Goal: Obtain resource: Obtain resource

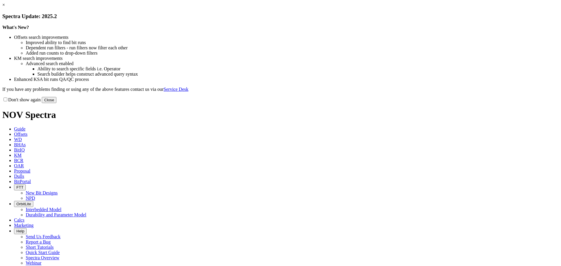
click at [56, 103] on button "Close" at bounding box center [49, 100] width 15 height 6
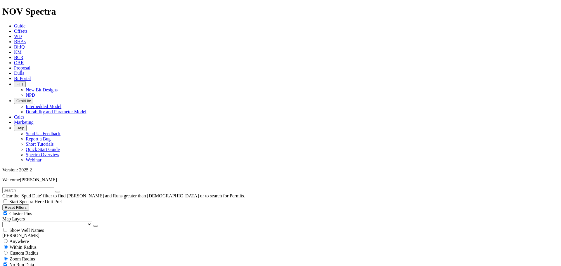
click at [22, 205] on button "Reset Filters" at bounding box center [15, 208] width 27 height 6
type input "[DATE]"
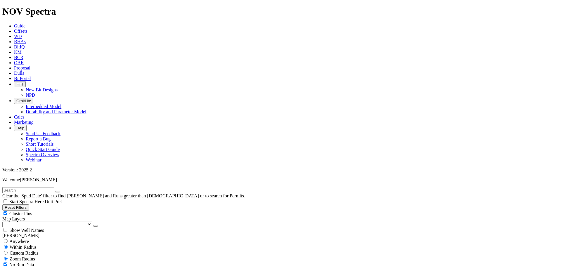
scroll to position [37450, 0]
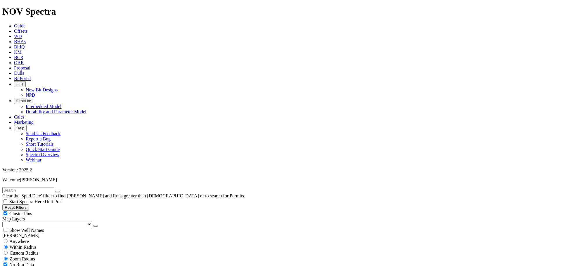
scroll to position [202, 0]
select select "8.75"
checkbox input "false"
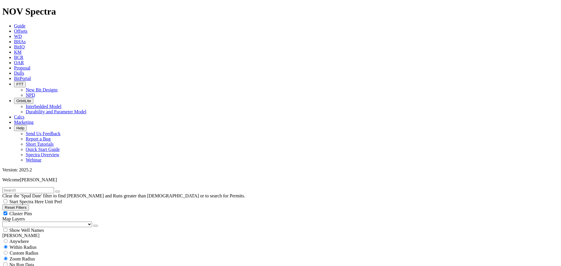
select select "? number:8.75 ?"
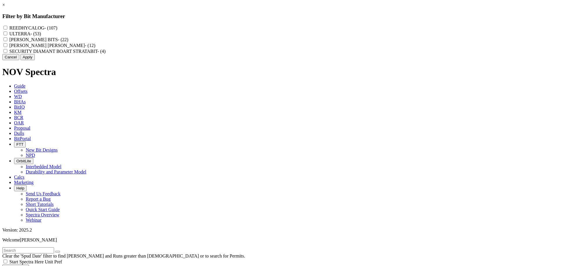
click at [57, 28] on label "REEDHYCALOG - (107)" at bounding box center [33, 27] width 48 height 5
click at [7, 28] on input "REEDHYCALOG - (107)" at bounding box center [6, 28] width 4 height 4
checkbox input "true"
click at [35, 60] on button "Apply" at bounding box center [27, 57] width 14 height 6
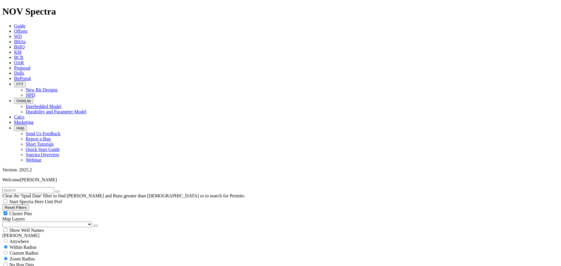
scroll to position [4582, 0]
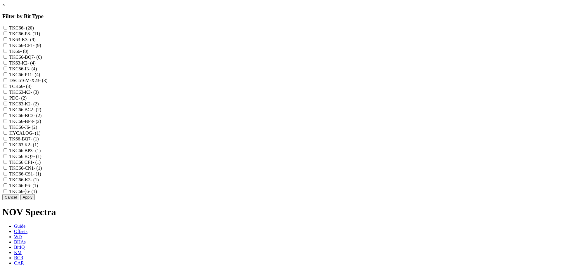
click at [5, 7] on link "×" at bounding box center [3, 4] width 3 height 5
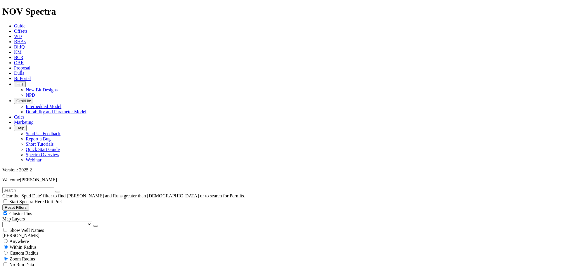
scroll to position [379, 0]
drag, startPoint x: 77, startPoint y: 138, endPoint x: 95, endPoint y: 138, distance: 18.4
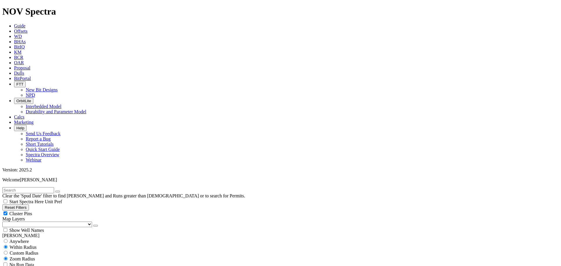
scroll to position [401, 0]
type input "4500"
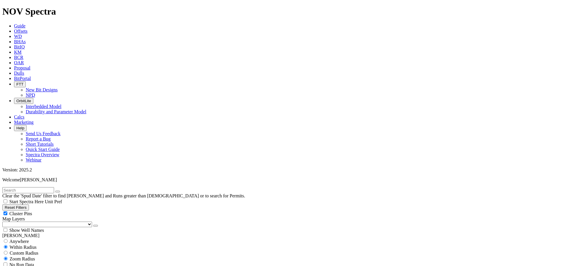
type input "3500"
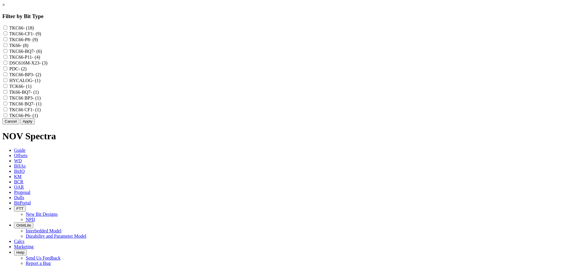
click at [7, 65] on input "DSC616M-X23 - (3)" at bounding box center [6, 63] width 4 height 4
checkbox input "true"
click at [19, 125] on button "Cancel" at bounding box center [10, 121] width 17 height 6
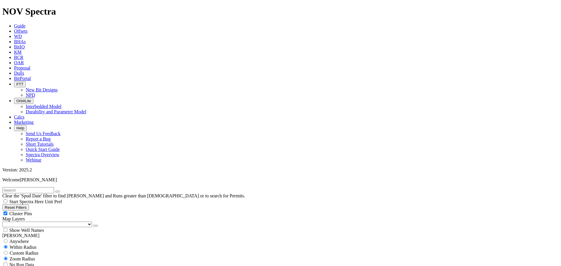
scroll to position [188, 0]
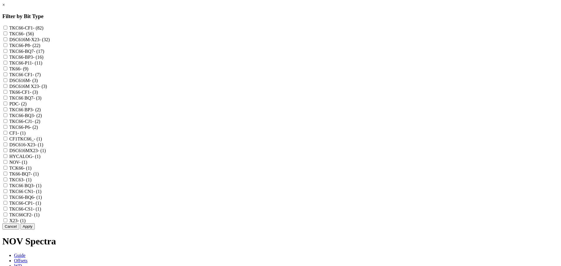
click at [7, 41] on input "DSC616M-X23 - (32)" at bounding box center [6, 39] width 4 height 4
checkbox input "true"
click at [7, 82] on input "DSC616M - (3)" at bounding box center [6, 80] width 4 height 4
checkbox input "true"
click at [7, 88] on X23 "DSC616M X23 - (3)" at bounding box center [6, 86] width 4 height 4
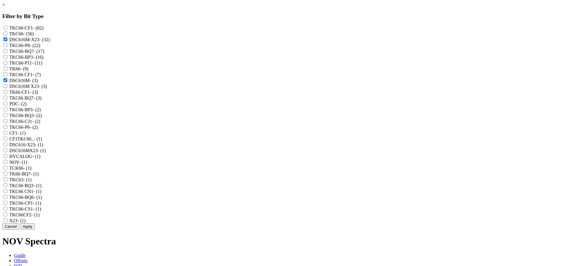
checkbox X23 "true"
click at [7, 146] on input "DSC616-X23 - (1)" at bounding box center [6, 145] width 4 height 4
checkbox input "true"
click at [7, 152] on input "DSC616MX23 - (1)" at bounding box center [6, 151] width 4 height 4
checkbox input "true"
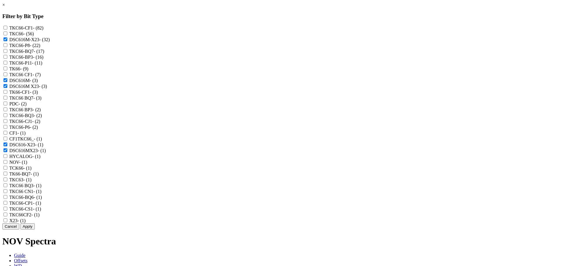
scroll to position [56, 0]
click at [35, 230] on button "Apply" at bounding box center [27, 227] width 14 height 6
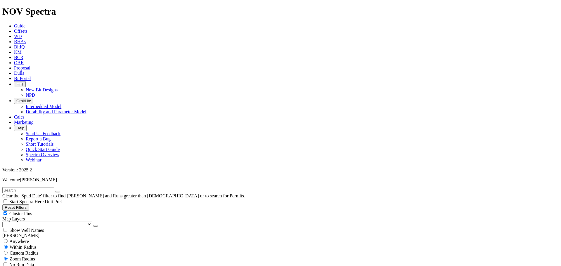
scroll to position [105, 0]
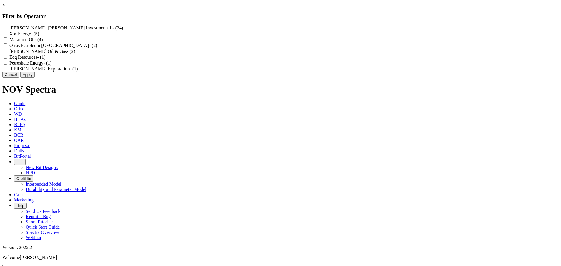
click at [7, 28] on Ii "[PERSON_NAME] [PERSON_NAME] Investments Ii - (24)" at bounding box center [6, 28] width 4 height 4
checkbox Ii "true"
click at [7, 34] on Energy "Xto Energy - (5)" at bounding box center [6, 34] width 4 height 4
checkbox Energy "true"
click at [7, 41] on Oil "Marathon Oil - (4)" at bounding box center [6, 39] width 4 height 4
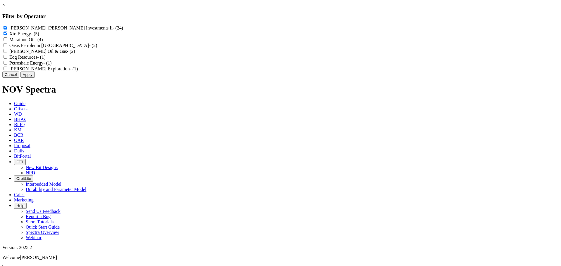
checkbox Oil "true"
click at [7, 53] on Gas "[PERSON_NAME] Oil & Gas - (2)" at bounding box center [6, 51] width 4 height 4
checkbox Gas "true"
click at [7, 65] on Energy "Petroshale Energy - (1)" at bounding box center [6, 63] width 4 height 4
checkbox Energy "true"
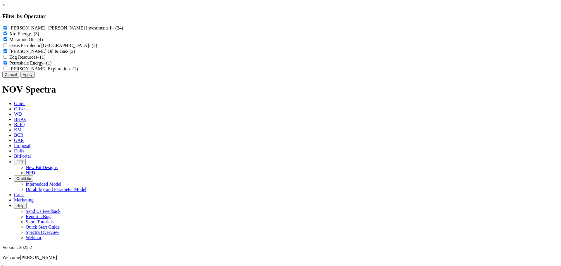
click at [7, 70] on Exploration "[PERSON_NAME] Exploration - (1)" at bounding box center [6, 69] width 4 height 4
checkbox Exploration "true"
click at [35, 78] on button "Apply" at bounding box center [27, 75] width 14 height 6
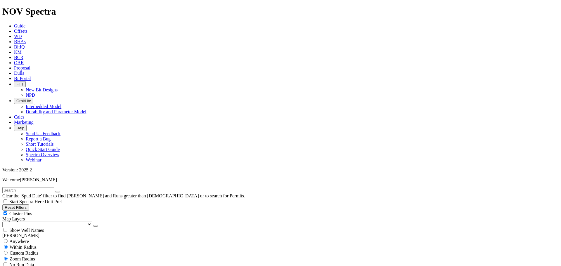
scroll to position [1785, 0]
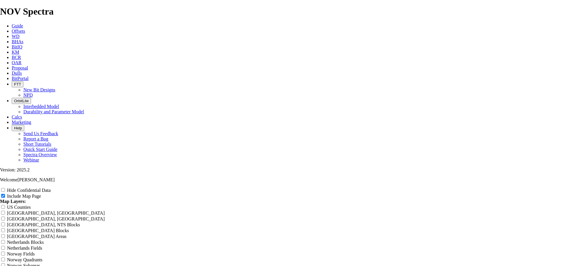
scroll to position [946, 0]
type input "R"
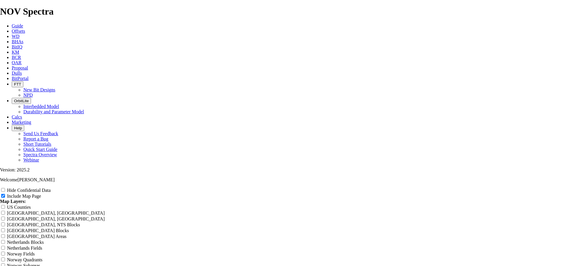
type input "R"
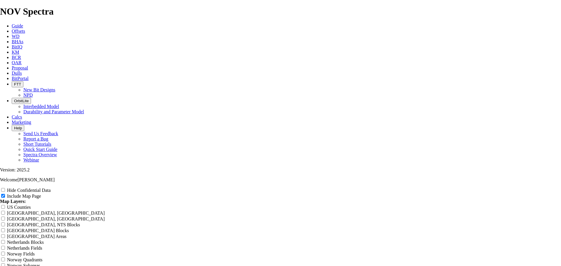
type input "R"
type input "Re"
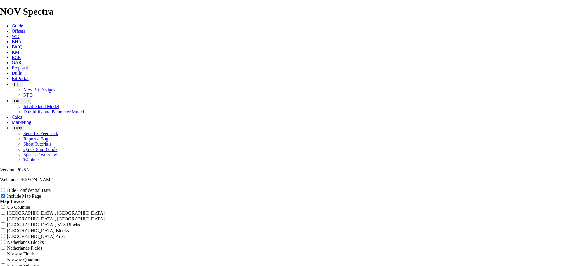
type input "Re"
type input "Ree"
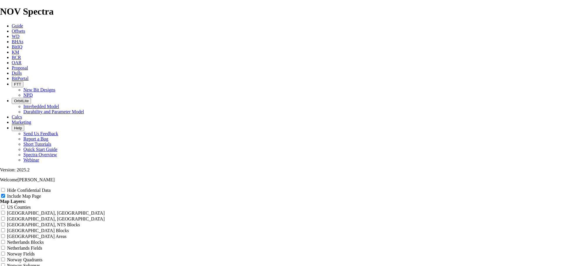
type input "Ree"
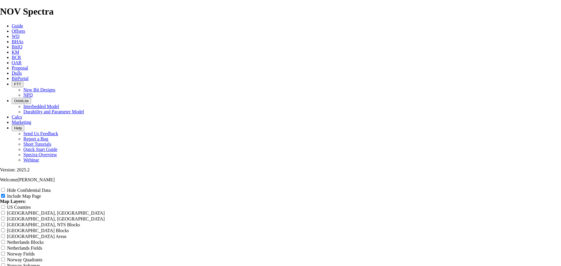
type input "[PERSON_NAME]"
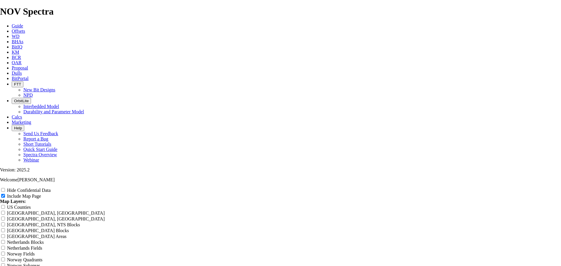
type input "[PERSON_NAME]"
type input "[PERSON_NAME] 8"
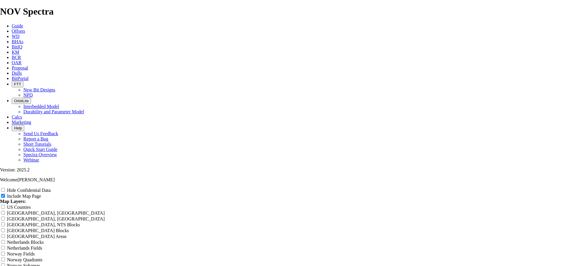
type input "[PERSON_NAME] 8"
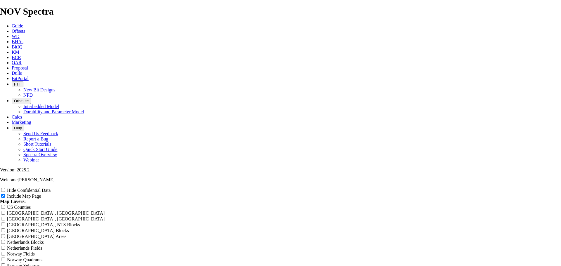
type input "[PERSON_NAME] 8-"
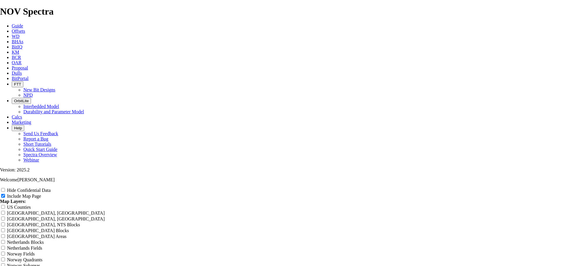
type input "[PERSON_NAME] 8-"
type input "[PERSON_NAME] 8-3"
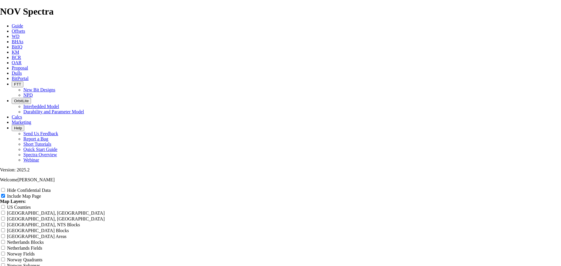
type input "[PERSON_NAME] 8-3"
type input "[PERSON_NAME] 8-3/"
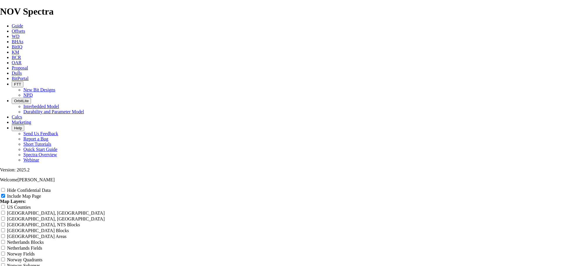
type input "[PERSON_NAME] 8-3/"
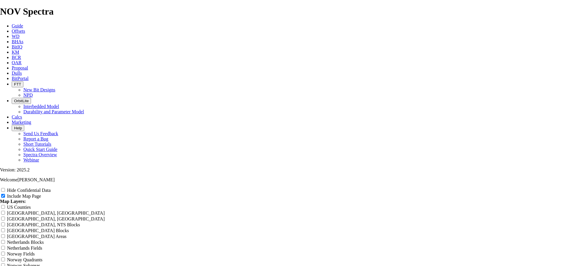
type input "[PERSON_NAME] 8-3/"
type input "[PERSON_NAME] 8-3/4"
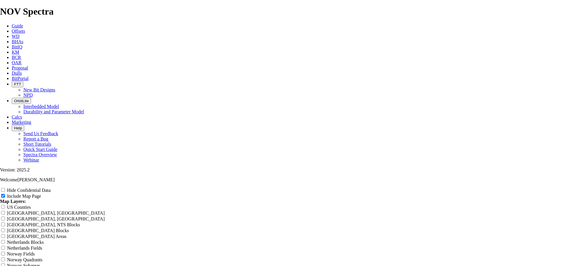
type input "[PERSON_NAME] 8-3/4"
type input "[PERSON_NAME] 8-3/4""
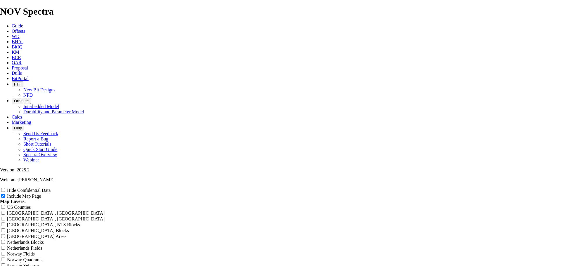
type input "[PERSON_NAME] 8-3/4""
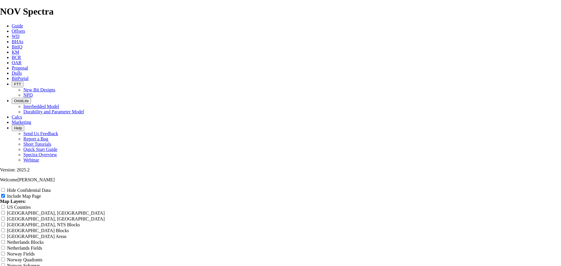
type input "[PERSON_NAME] 8-3/4""
type input "[PERSON_NAME] 8-3/4" X"
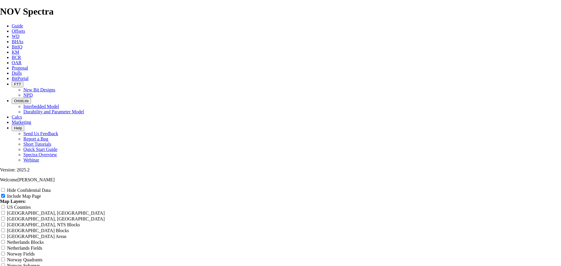
type input "[PERSON_NAME] 8-3/4" X"
type input "[PERSON_NAME] 8-3/4" X2"
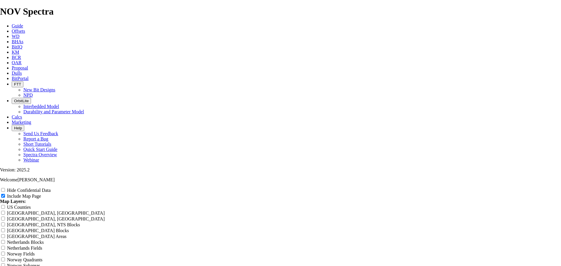
type input "[PERSON_NAME] 8-3/4" X2"
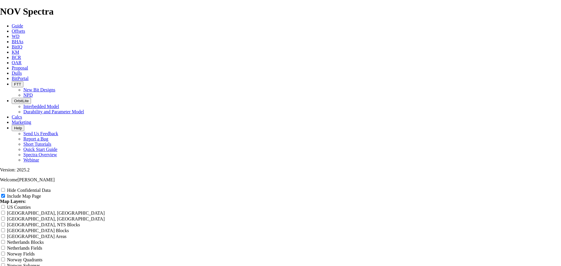
type input "[PERSON_NAME] 8-3/4" X23"
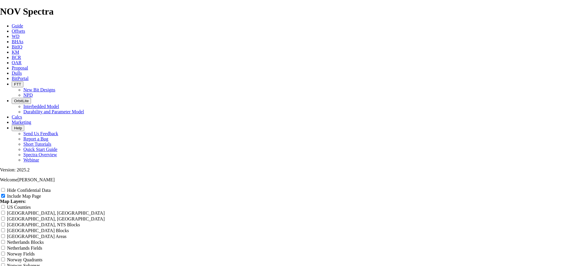
type input "[PERSON_NAME] 8-3/4" X23"
type input "[PERSON_NAME] 8-3/4" X23 H"
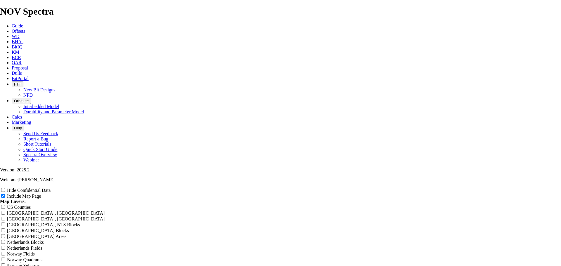
type input "[PERSON_NAME] 8-3/4" X23 H"
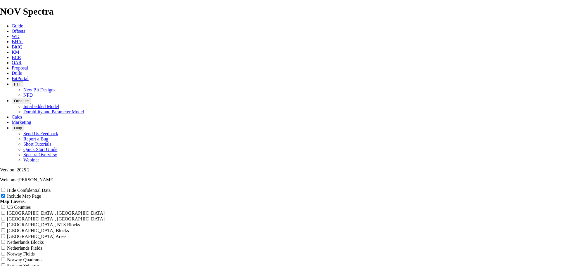
type input "[PERSON_NAME] 8-3/4" X23 Hi"
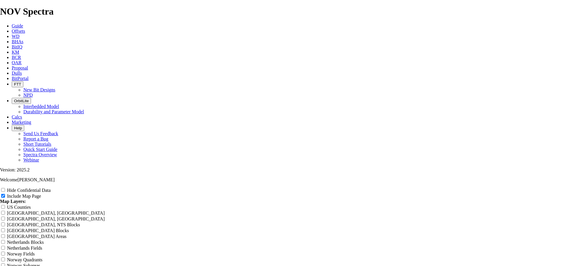
type input "[PERSON_NAME] 8-3/4" X23 Hi"
type input "[PERSON_NAME] 8-3/4" X23 Hig"
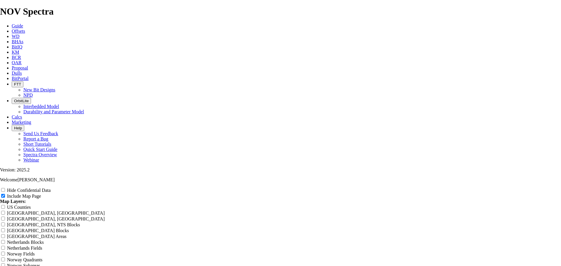
type input "[PERSON_NAME] 8-3/4" X23 Hig"
type input "[PERSON_NAME] 8-3/4" X23 High"
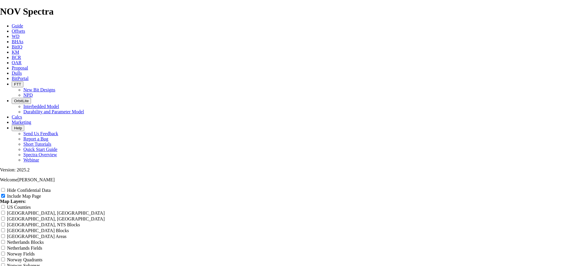
type input "[PERSON_NAME] 8-3/4" X23 High"
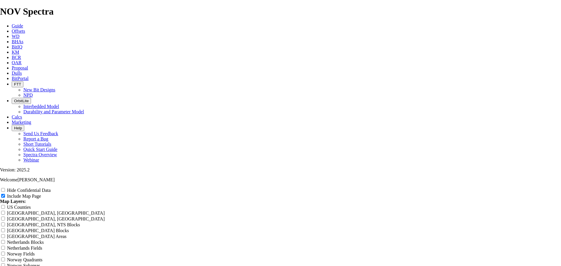
type input "[PERSON_NAME] 8-3/4" X23 High"
type input "[PERSON_NAME] 8-3/4" X23 High T"
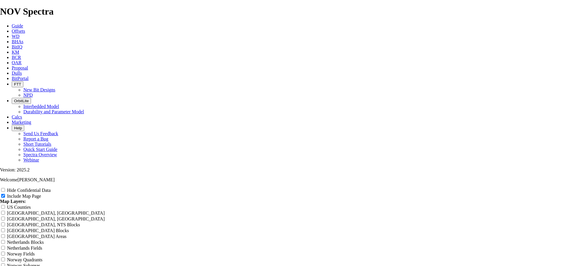
type input "[PERSON_NAME] 8-3/4" X23 High T"
type input "[PERSON_NAME] 8-3/4" X23 High Ta"
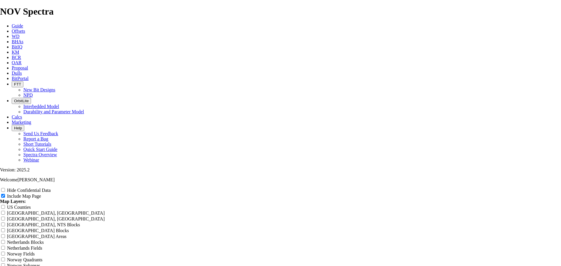
type input "[PERSON_NAME] 8-3/4" X23 High Ta"
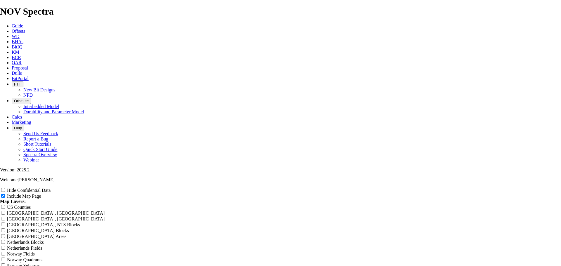
type input "[PERSON_NAME] 8-3/4" X23 High Ta"
type input "[PERSON_NAME] 8-3/4" X23 High Tan"
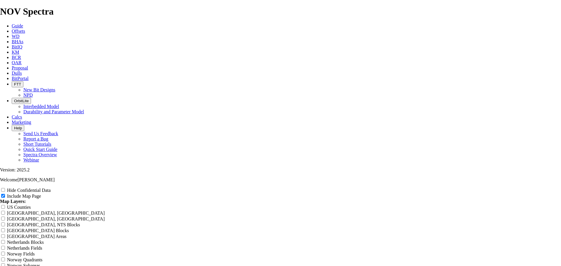
type input "[PERSON_NAME] 8-3/4" X23 High Tan"
type input "[PERSON_NAME] 8-3/4" X23 High Tang"
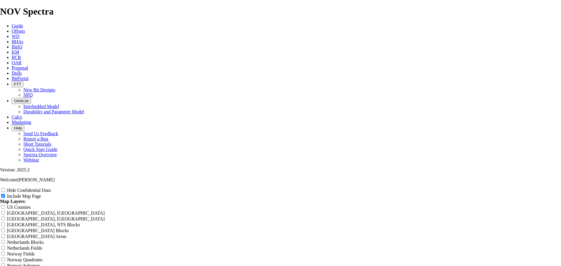
type input "[PERSON_NAME] 8-3/4" X23 High Tang"
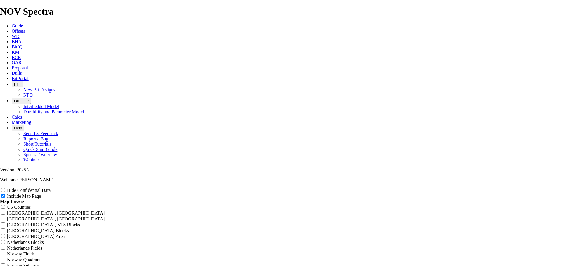
type input "[PERSON_NAME] 8-3/4" X23 High Tange"
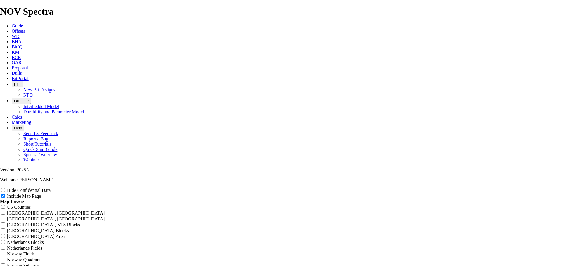
type input "[PERSON_NAME] 8-3/4" X23 High Tange"
type input "[PERSON_NAME] 8-3/4" X23 High [PERSON_NAME]"
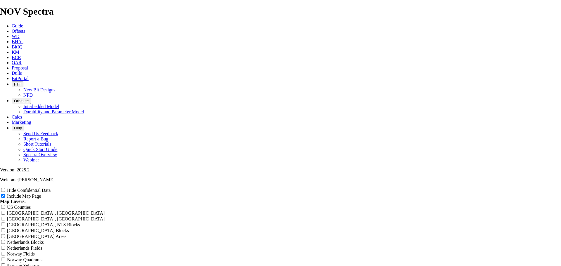
type input "[PERSON_NAME] 8-3/4" X23 High [PERSON_NAME]"
type input "[PERSON_NAME] 8-3/4" X23 High Tangent"
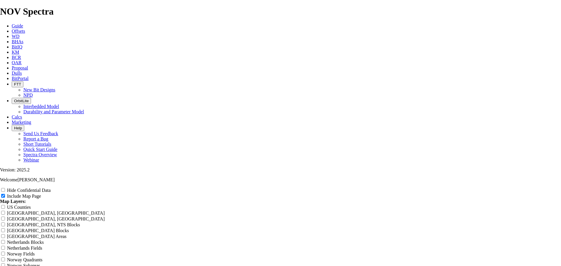
type input "[PERSON_NAME] 8-3/4" X23 High Tangent"
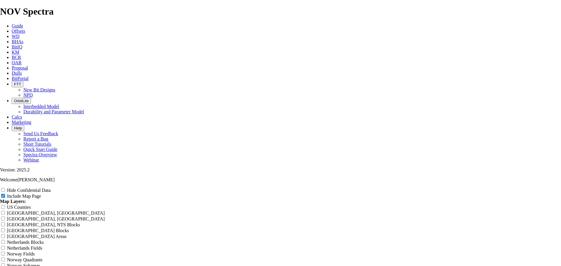
type input "[PERSON_NAME] 8-3/4" X23 High Tangent"
type input "[PERSON_NAME] 8-3/4" X23 High Tangent R"
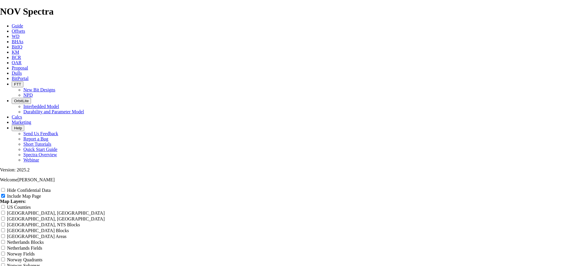
type input "[PERSON_NAME] 8-3/4" X23 High Tangent R"
